Goal: Transaction & Acquisition: Purchase product/service

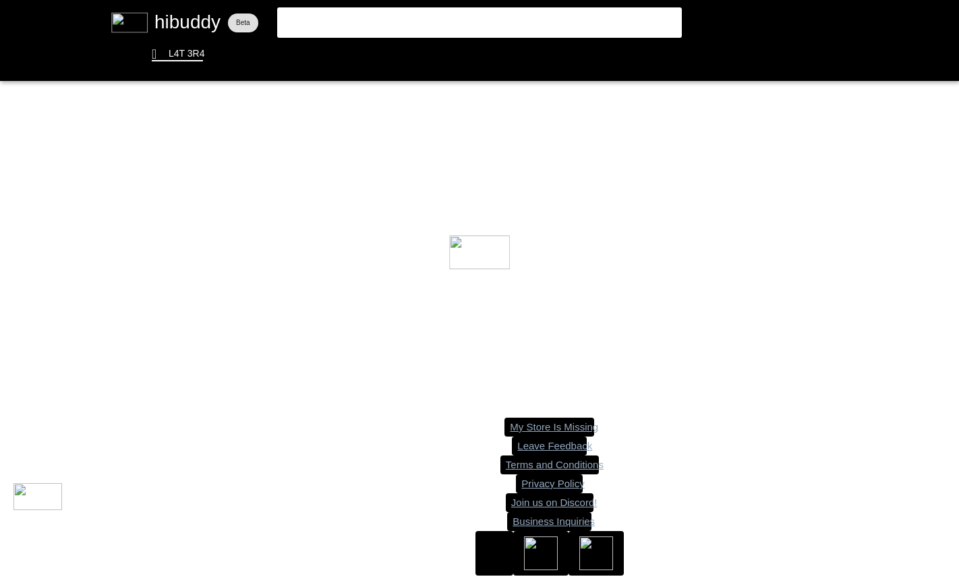
click at [463, 26] on flt-glass-pane at bounding box center [479, 291] width 959 height 583
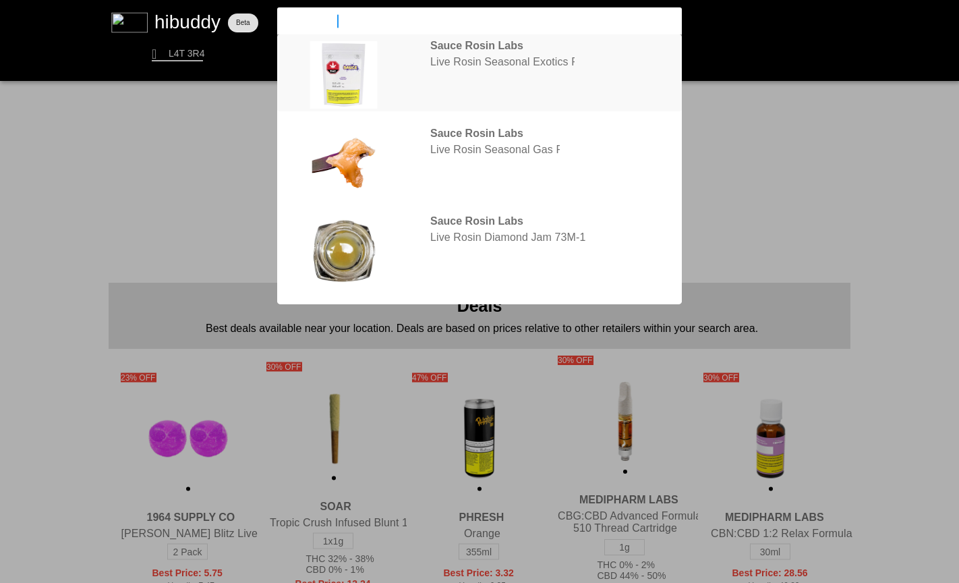
type input "sauce rosin"
click at [486, 65] on flt-glass-pane at bounding box center [479, 291] width 959 height 583
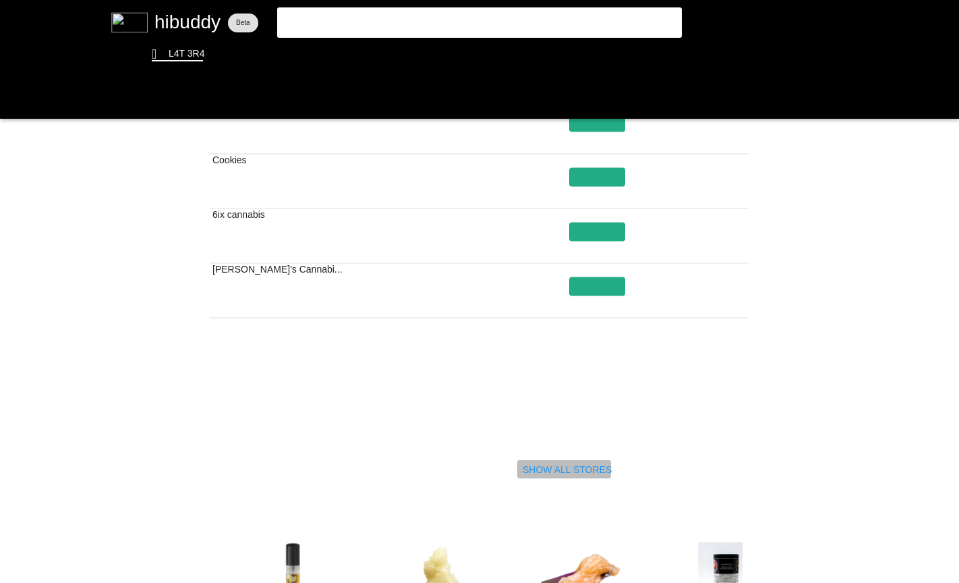
click at [571, 470] on flt-glass-pane at bounding box center [479, 291] width 959 height 583
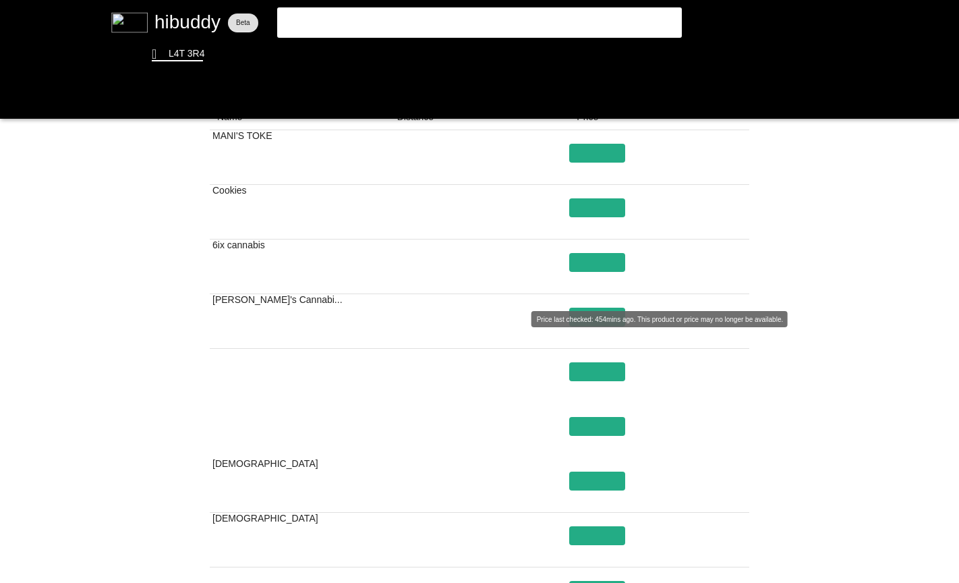
click at [592, 318] on flt-glass-pane at bounding box center [479, 291] width 959 height 583
click at [611, 317] on flt-glass-pane at bounding box center [479, 291] width 959 height 583
